Goal: Information Seeking & Learning: Learn about a topic

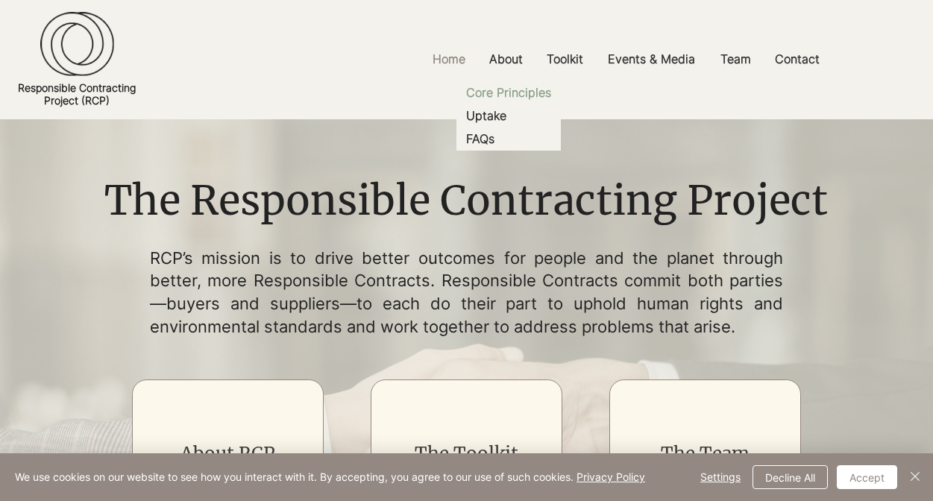
click at [506, 104] on p "Core Principles" at bounding box center [508, 92] width 97 height 23
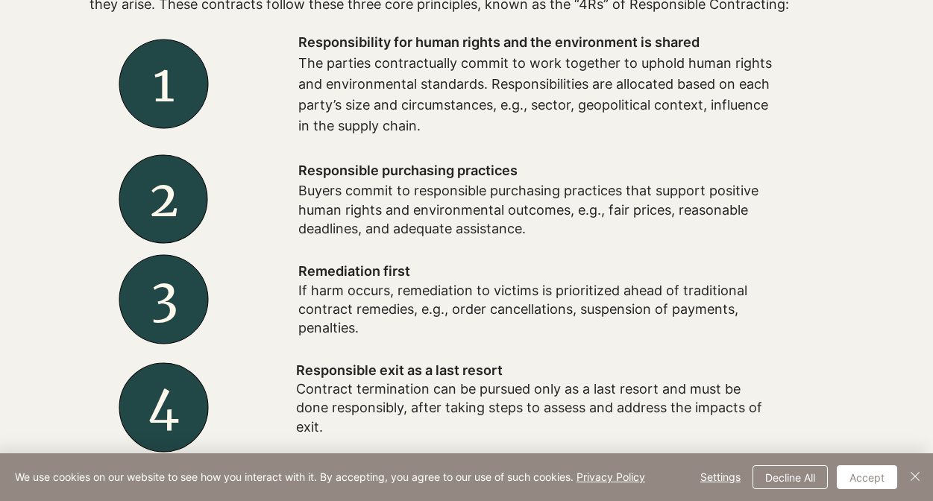
scroll to position [618, 0]
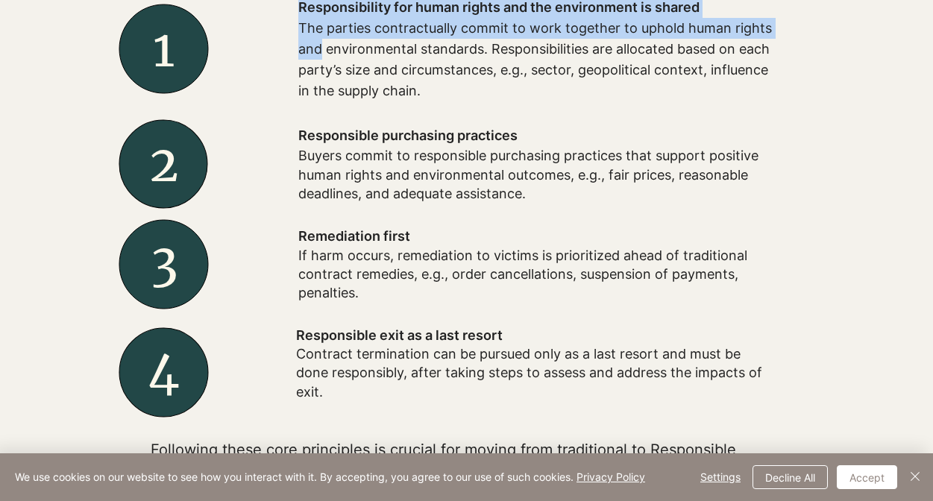
drag, startPoint x: 334, startPoint y: 404, endPoint x: 319, endPoint y: 56, distance: 348.7
click at [319, 56] on div "Remediation first If harm occurs, remediation to victims is prioritized ahead o…" at bounding box center [463, 238] width 746 height 507
click at [310, 49] on p "The parties contractually commit to work together to uphold human rights and en…" at bounding box center [536, 60] width 477 height 84
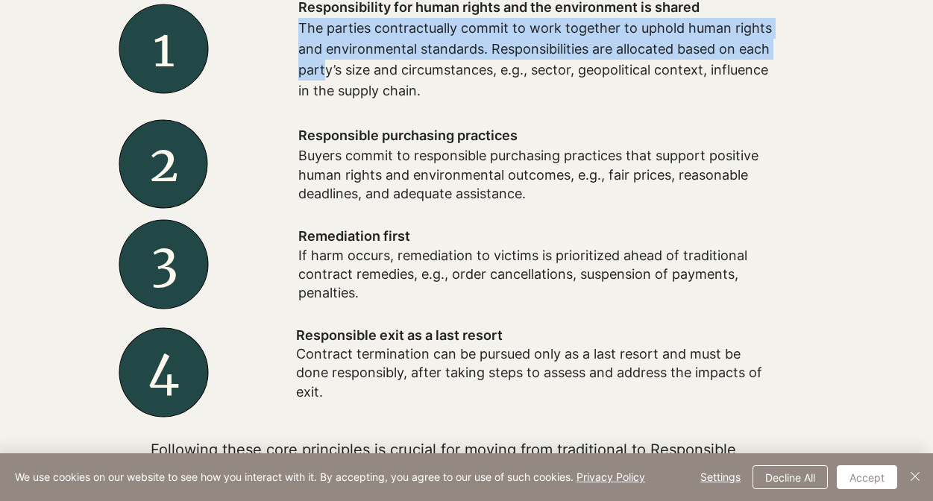
drag, startPoint x: 303, startPoint y: 28, endPoint x: 322, endPoint y: 75, distance: 51.3
click at [322, 75] on div "Responsibility for human rights and the environment is shared The parties contr…" at bounding box center [536, 49] width 477 height 104
click at [312, 40] on p "The parties contractually commit to work together to uphold human rights and en…" at bounding box center [536, 60] width 477 height 84
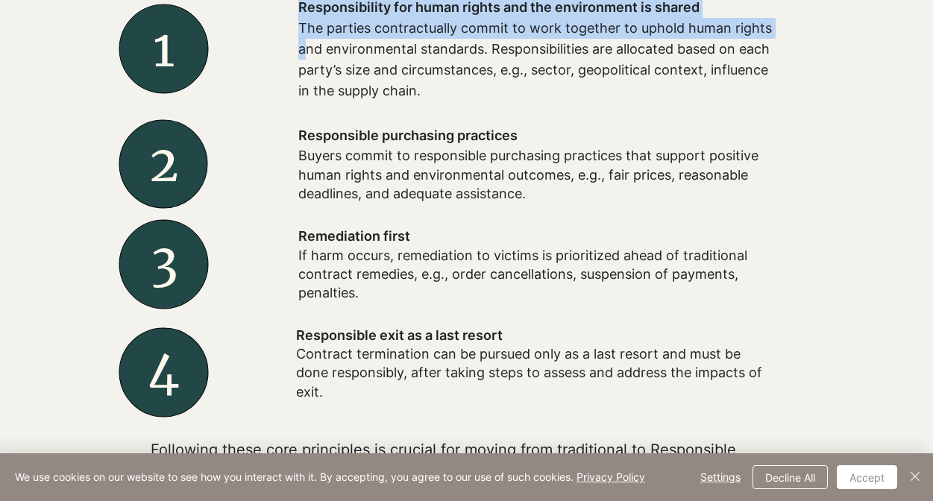
drag, startPoint x: 301, startPoint y: 22, endPoint x: 308, endPoint y: 59, distance: 37.3
click at [308, 59] on div "Responsibility for human rights and the environment is shared The parties contr…" at bounding box center [536, 49] width 477 height 104
click at [307, 34] on p "The parties contractually commit to work together to uphold human rights and en…" at bounding box center [536, 60] width 477 height 84
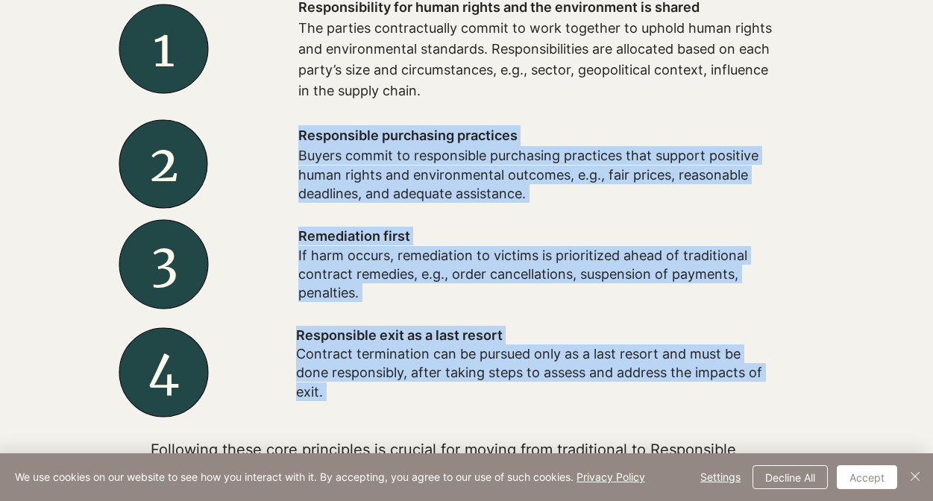
drag, startPoint x: 301, startPoint y: 16, endPoint x: 301, endPoint y: 243, distance: 227.5
click at [301, 243] on div "Remediation first If harm occurs, remediation to victims is prioritized ahead o…" at bounding box center [463, 238] width 746 height 507
copy div "Remediation first If harm occurs, remediation to victims is prioritized ahead o…"
click at [477, 143] on span "Responsible purchasing practices" at bounding box center [407, 136] width 219 height 16
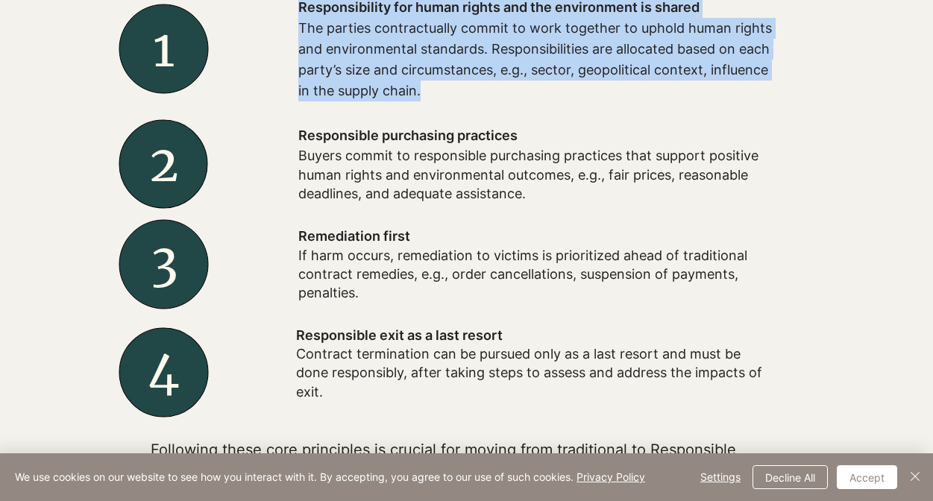
drag, startPoint x: 420, startPoint y: 99, endPoint x: 295, endPoint y: 22, distance: 146.8
click at [295, 22] on div "Responsibility for human rights and the environment is shared The parties contr…" at bounding box center [537, 49] width 597 height 129
copy div "Responsibility for human rights and the environment is shared The parties contr…"
